Goal: Task Accomplishment & Management: Manage account settings

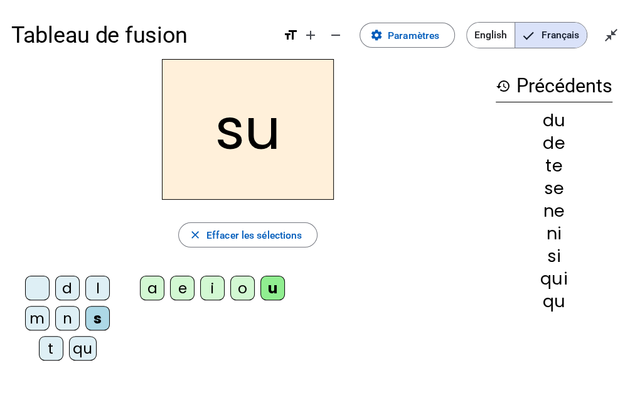
drag, startPoint x: 639, startPoint y: 99, endPoint x: 562, endPoint y: 398, distance: 308.7
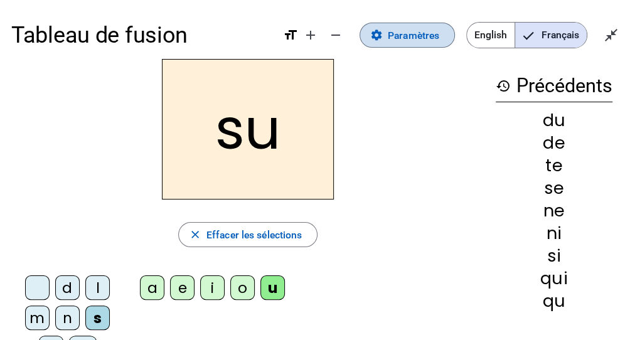
click at [434, 46] on span at bounding box center [407, 35] width 94 height 30
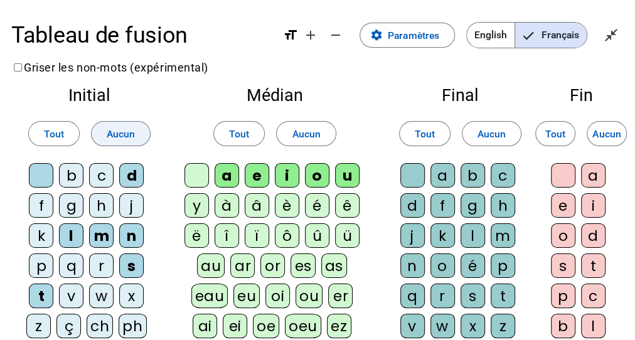
click at [119, 134] on span "Aucun" at bounding box center [121, 134] width 29 height 17
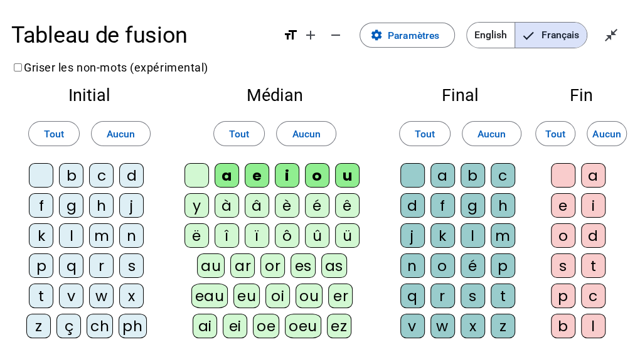
click at [50, 177] on div at bounding box center [41, 175] width 24 height 24
drag, startPoint x: 38, startPoint y: 210, endPoint x: 86, endPoint y: 204, distance: 48.1
click at [39, 210] on div "f" at bounding box center [41, 205] width 24 height 24
click at [72, 207] on div "g" at bounding box center [71, 205] width 24 height 24
click at [104, 232] on div "m" at bounding box center [101, 235] width 24 height 24
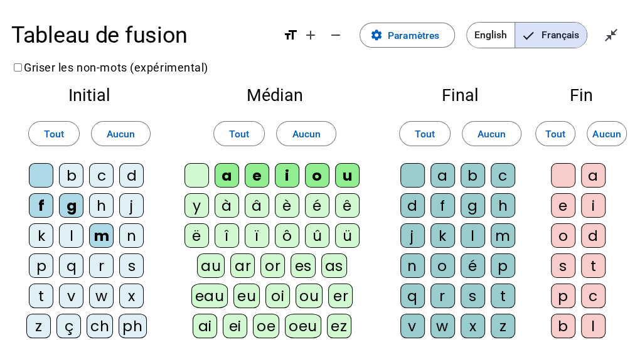
click at [43, 272] on div "p" at bounding box center [41, 266] width 24 height 24
click at [143, 265] on letter-bubble "s" at bounding box center [134, 269] width 30 height 30
click at [313, 134] on span "Aucun" at bounding box center [306, 134] width 29 height 17
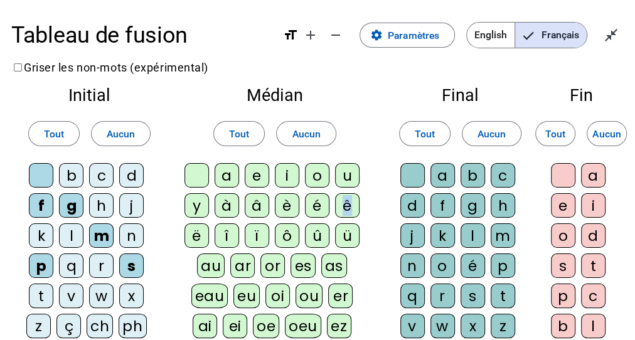
click at [347, 203] on div "ê" at bounding box center [347, 205] width 24 height 24
click at [223, 168] on div "a" at bounding box center [227, 175] width 24 height 24
click at [284, 169] on div "i" at bounding box center [287, 175] width 24 height 24
click at [286, 203] on div "è" at bounding box center [287, 205] width 24 height 24
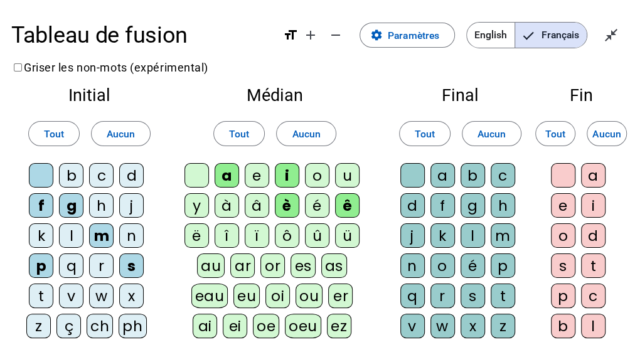
click at [474, 207] on div "g" at bounding box center [473, 205] width 24 height 24
click at [440, 301] on div "r" at bounding box center [442, 296] width 24 height 24
click at [471, 327] on div "x" at bounding box center [473, 326] width 24 height 24
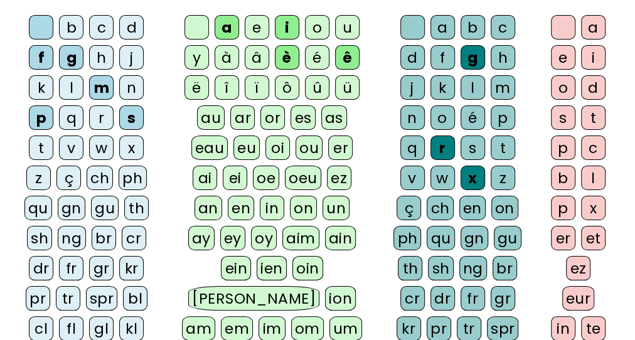
scroll to position [151, 0]
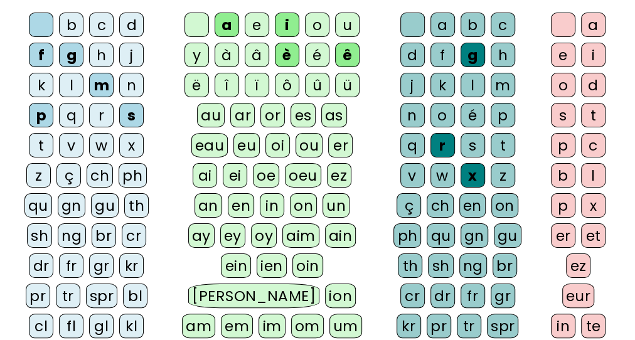
click at [572, 50] on div "e" at bounding box center [563, 55] width 24 height 24
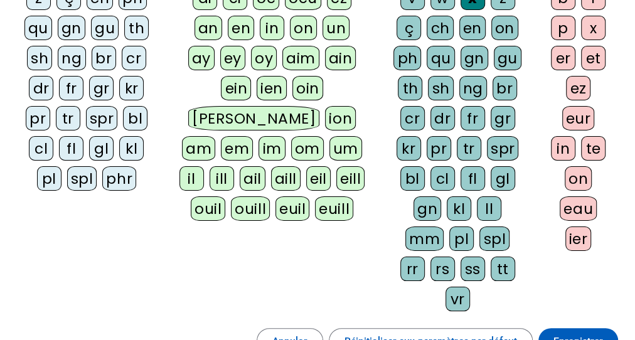
scroll to position [479, 0]
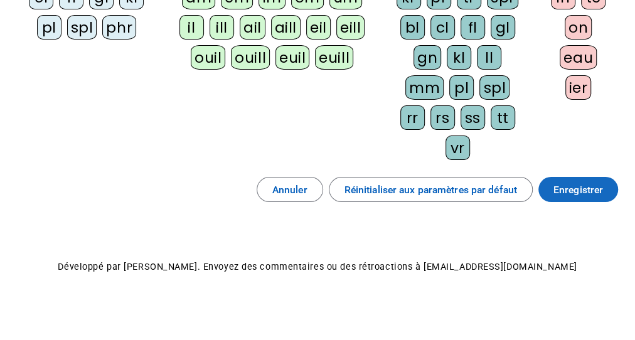
click at [590, 181] on span "Enregistrer" at bounding box center [578, 189] width 50 height 17
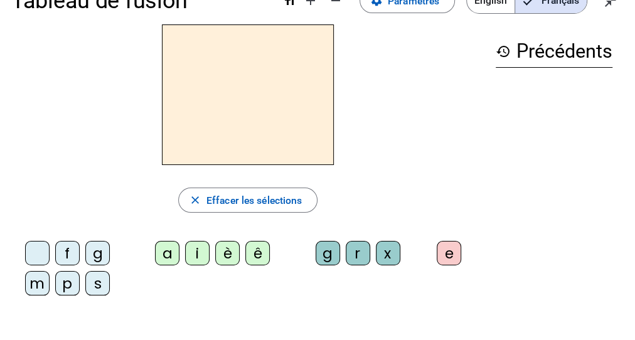
scroll to position [50, 0]
